Goal: Browse casually: Explore the website without a specific task or goal

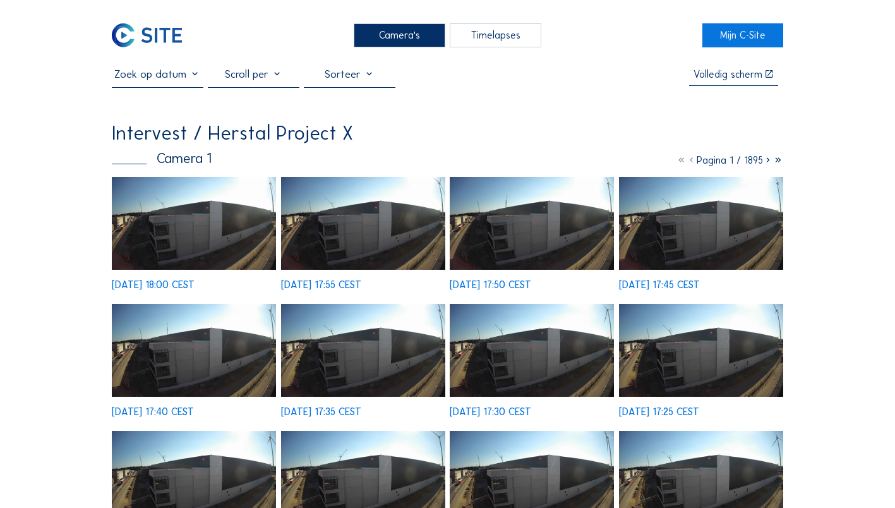
click at [196, 221] on img at bounding box center [194, 223] width 164 height 93
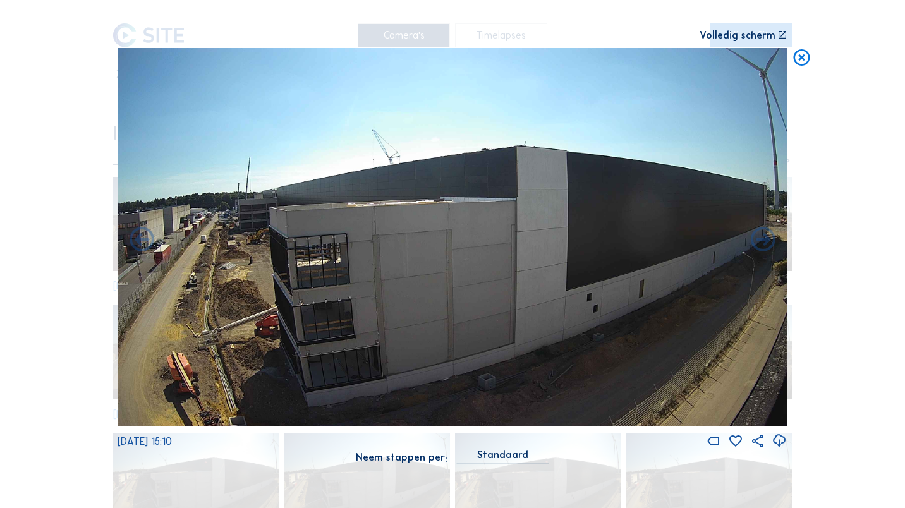
click at [801, 55] on icon at bounding box center [802, 58] width 20 height 20
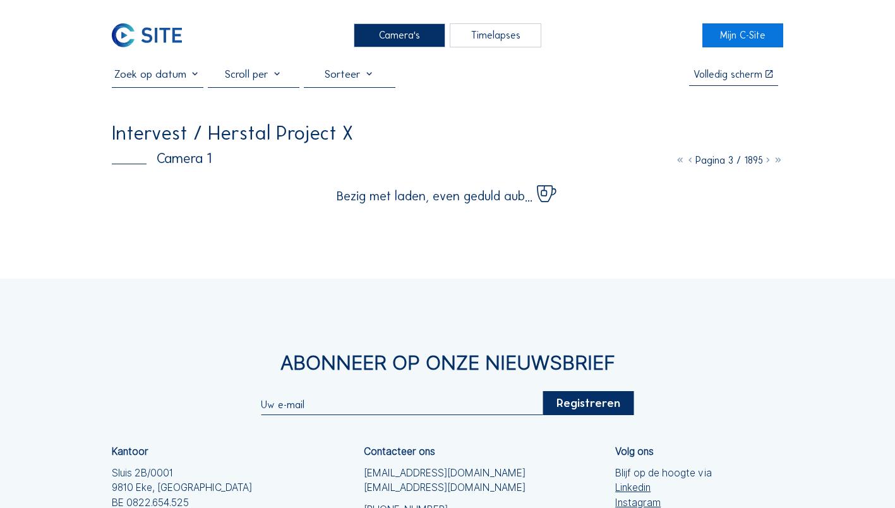
click at [401, 38] on div "Camera's" at bounding box center [400, 34] width 92 height 23
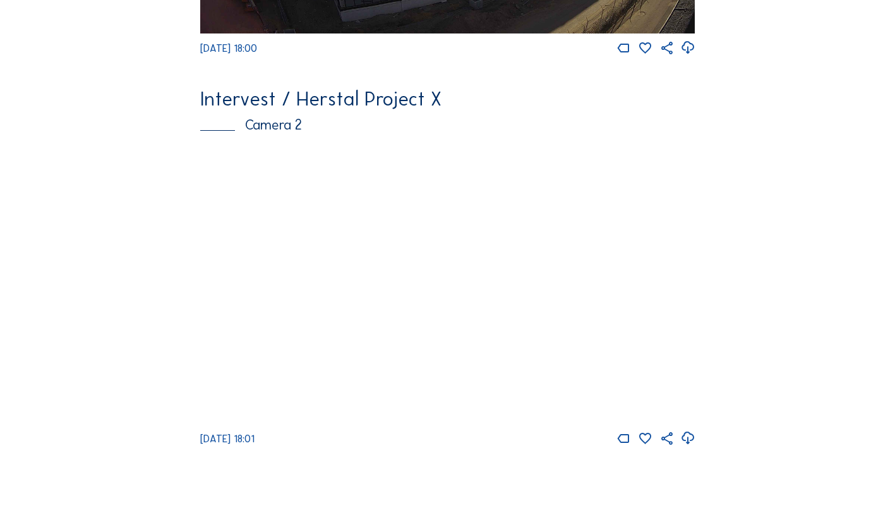
scroll to position [506, 0]
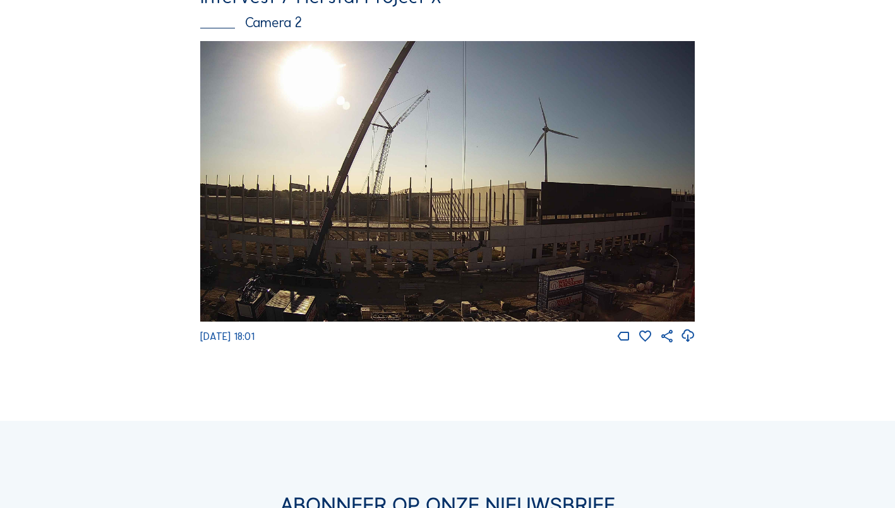
click at [590, 214] on img at bounding box center [447, 181] width 495 height 280
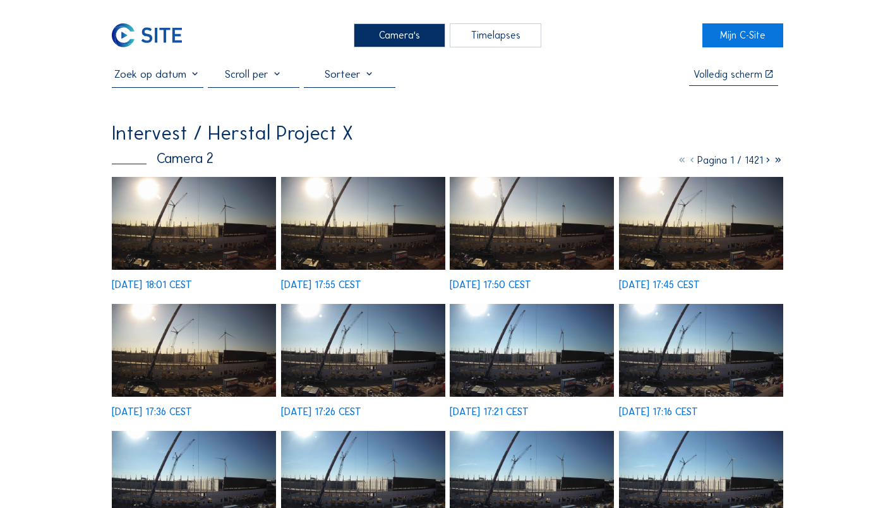
click at [290, 222] on img at bounding box center [363, 223] width 164 height 93
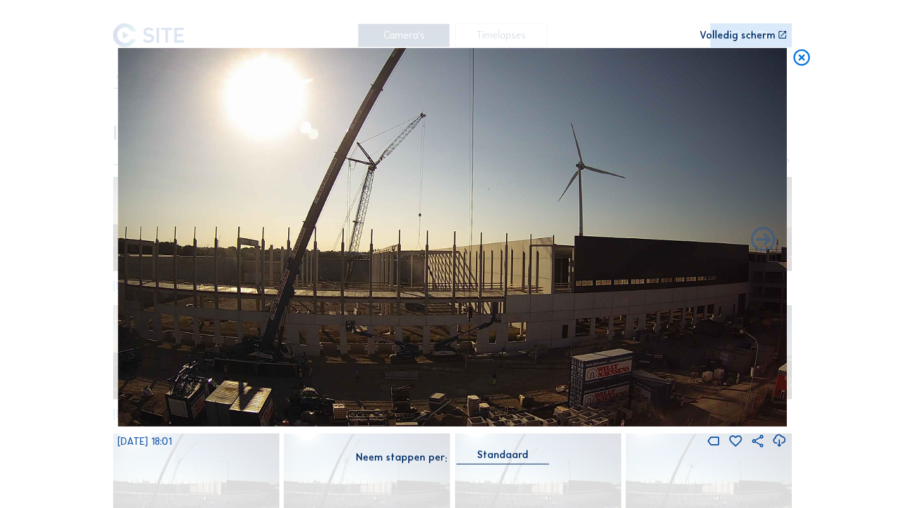
click at [805, 59] on icon at bounding box center [802, 58] width 20 height 20
